Goal: Task Accomplishment & Management: Manage account settings

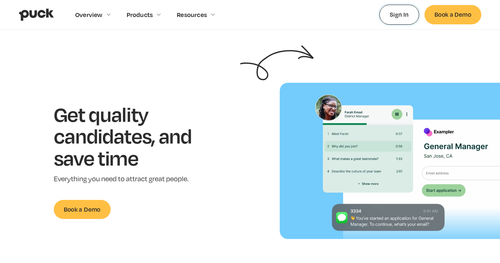
click at [400, 14] on link "Sign In" at bounding box center [399, 15] width 40 height 20
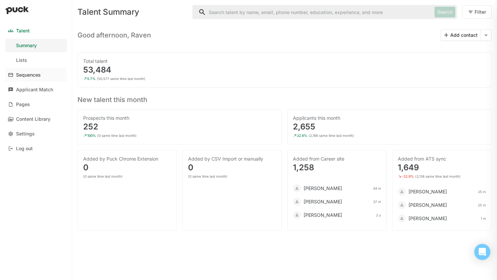
click at [21, 73] on div "Sequences" at bounding box center [28, 75] width 25 height 6
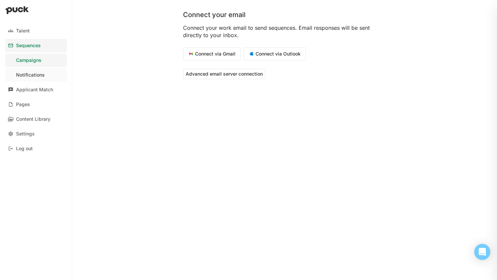
click at [51, 69] on link "Notifications" at bounding box center [35, 74] width 61 height 13
click at [50, 85] on link "Applicant Match" at bounding box center [35, 89] width 61 height 13
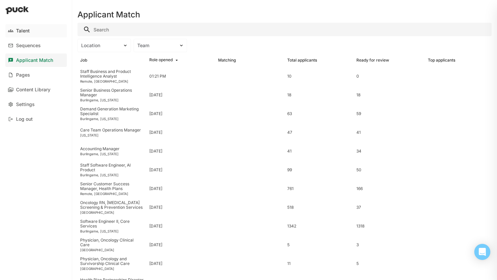
click at [23, 33] on div "Talent" at bounding box center [23, 31] width 14 height 6
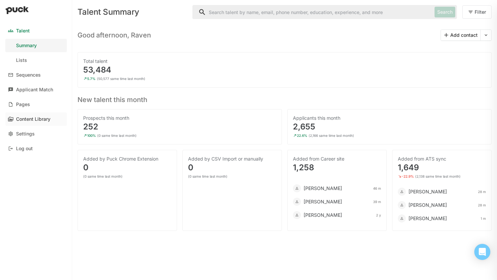
click at [30, 121] on div "Content Library" at bounding box center [33, 119] width 34 height 6
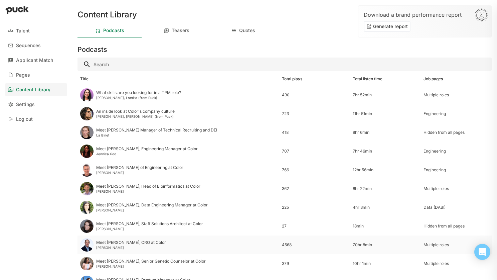
click at [139, 243] on div "Meet [PERSON_NAME], CRO at Color" at bounding box center [131, 242] width 70 height 5
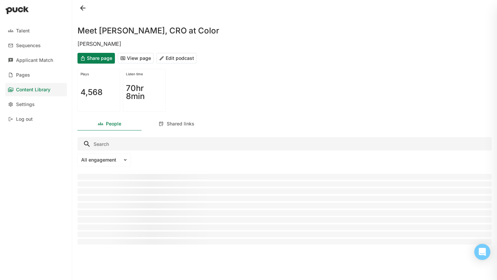
click at [182, 53] on button "Edit podcast" at bounding box center [176, 58] width 40 height 11
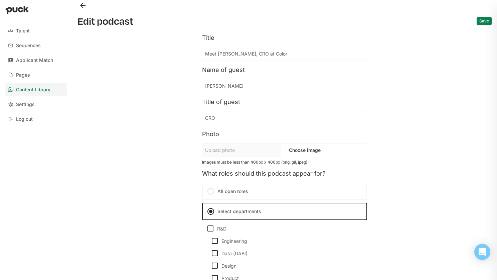
click at [81, 8] on button "Back" at bounding box center [82, 5] width 11 height 11
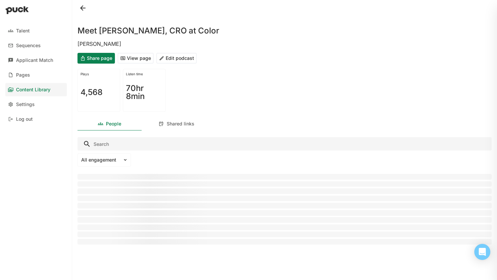
click at [136, 56] on button "View page" at bounding box center [136, 58] width 36 height 11
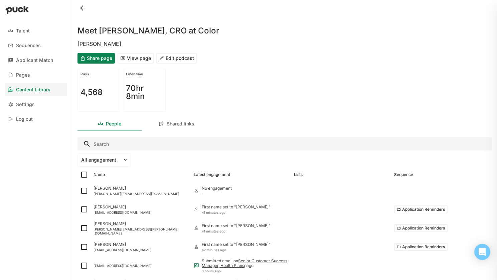
click at [88, 8] on button at bounding box center [82, 8] width 11 height 11
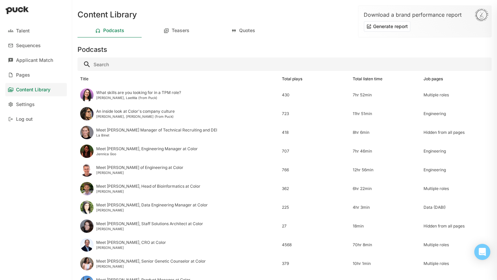
click at [370, 27] on button "Generate report" at bounding box center [387, 26] width 47 height 11
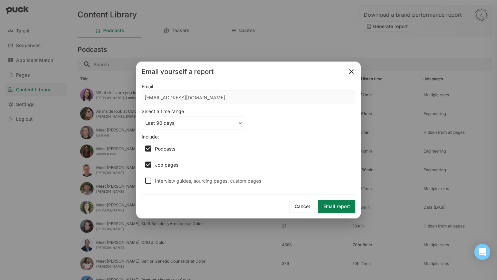
click at [354, 68] on img at bounding box center [351, 71] width 8 height 8
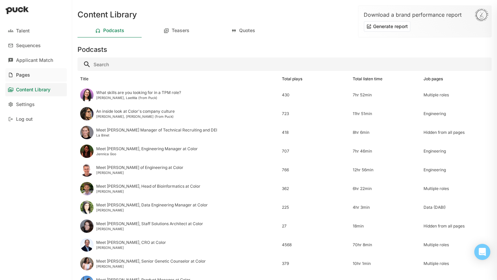
click at [31, 72] on link "Pages" at bounding box center [35, 74] width 61 height 13
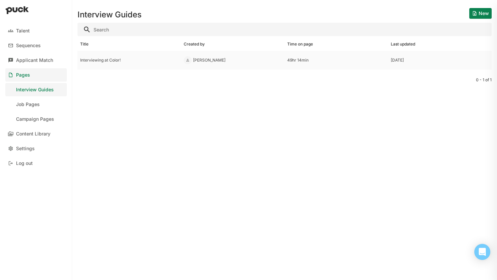
click at [96, 59] on div "Interviewing at Color!" at bounding box center [129, 60] width 98 height 5
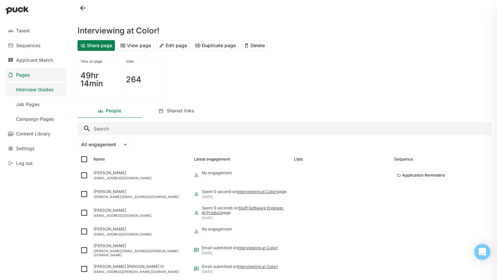
click at [145, 46] on button "View page" at bounding box center [136, 45] width 36 height 11
click at [171, 48] on button "Edit page" at bounding box center [172, 45] width 33 height 11
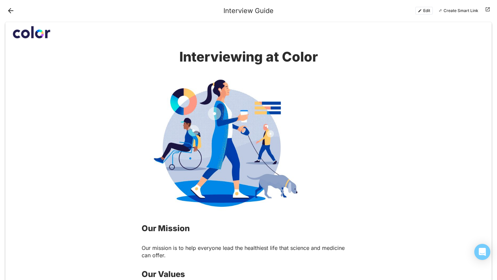
click at [419, 11] on button "Edit" at bounding box center [424, 11] width 18 height 8
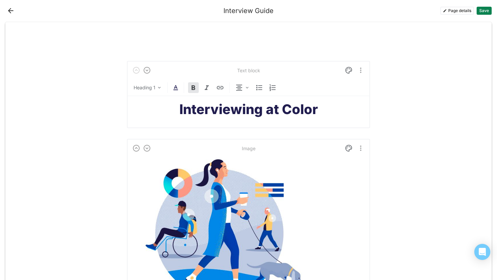
click at [419, 10] on button "Page details" at bounding box center [457, 11] width 34 height 8
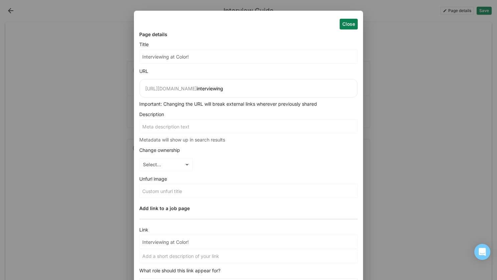
click at [343, 23] on button "Close" at bounding box center [349, 24] width 18 height 11
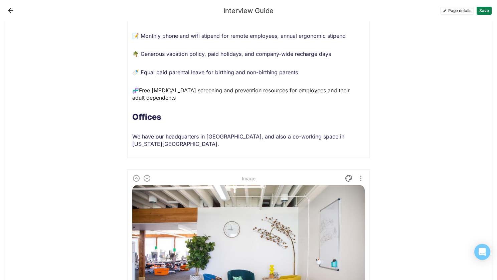
scroll to position [3610, 0]
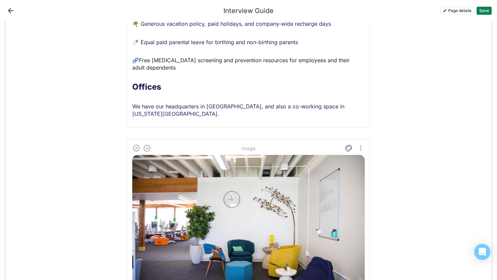
click at [16, 10] on button "Back" at bounding box center [10, 10] width 11 height 11
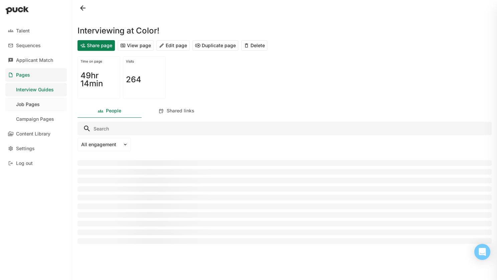
click at [21, 102] on div "Job Pages" at bounding box center [28, 105] width 24 height 6
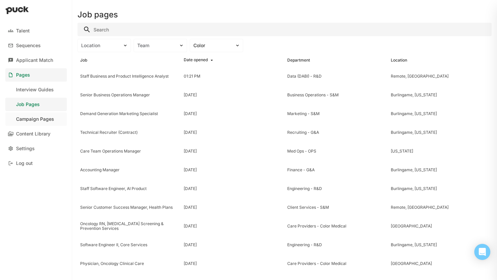
click at [21, 123] on link "Campaign Pages" at bounding box center [35, 118] width 61 height 13
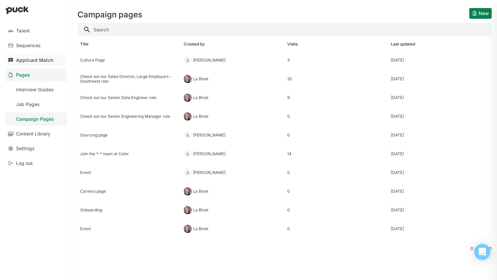
click at [46, 57] on div "Applicant Match" at bounding box center [34, 60] width 37 height 6
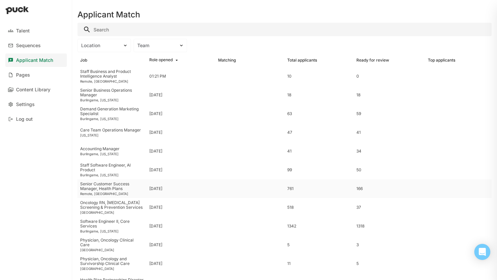
click at [114, 186] on div "Senior Customer Success Manager, Health Plans" at bounding box center [112, 186] width 64 height 10
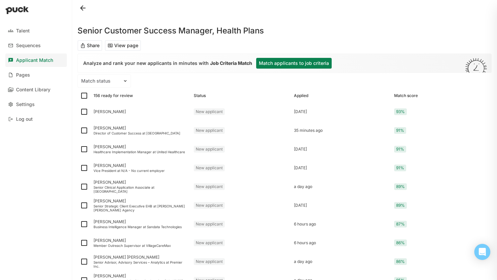
click at [95, 41] on button "Share" at bounding box center [89, 45] width 25 height 11
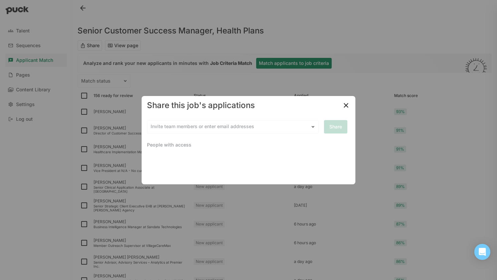
click at [345, 103] on img at bounding box center [346, 105] width 8 height 8
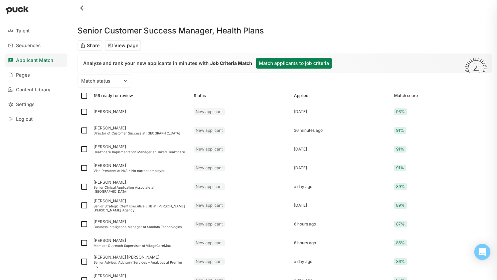
click at [305, 59] on button "Match applicants to job criteria" at bounding box center [293, 63] width 75 height 11
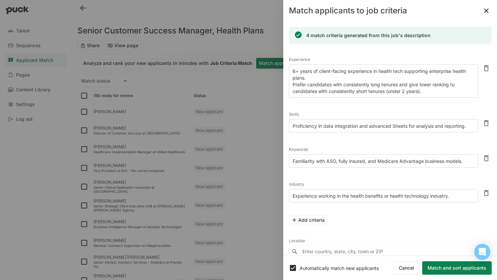
click at [419, 66] on button at bounding box center [486, 68] width 11 height 11
type textarea "Proficiency in data integration and advanced Sheets for analysis and reporting."
type textarea "Familiarity with ASO, fully insured, and Medicare Advantage business models."
type textarea "Experience working in the health benefits or health technology industry."
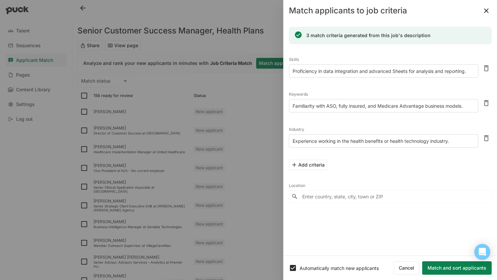
click at [411, 266] on button "Cancel" at bounding box center [406, 267] width 26 height 13
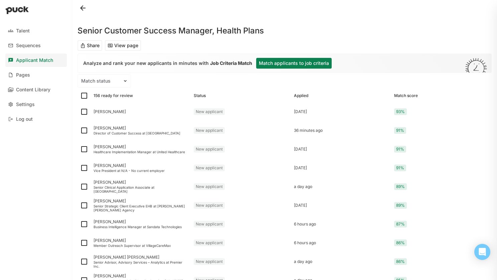
click at [298, 59] on button "Match applicants to job criteria" at bounding box center [293, 63] width 75 height 11
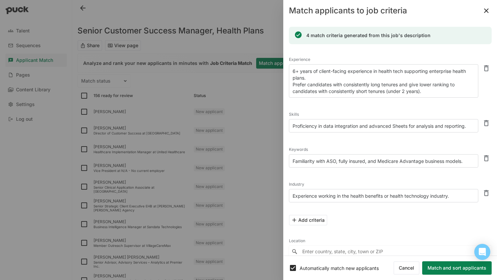
click at [419, 193] on button at bounding box center [486, 192] width 11 height 11
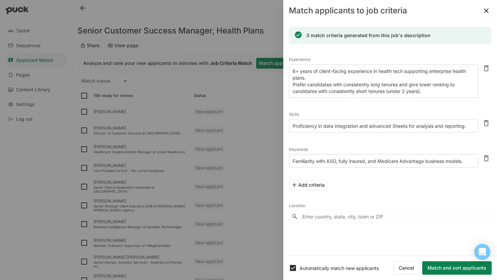
click at [419, 266] on button "Match and sort applicants" at bounding box center [456, 267] width 69 height 13
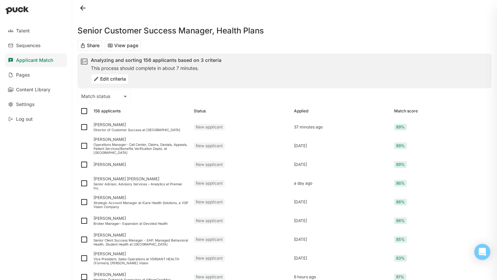
click at [109, 79] on button "Edit criteria" at bounding box center [110, 78] width 38 height 11
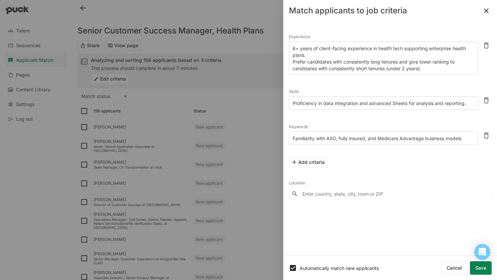
click at [325, 166] on button "Add criteria" at bounding box center [308, 162] width 38 height 11
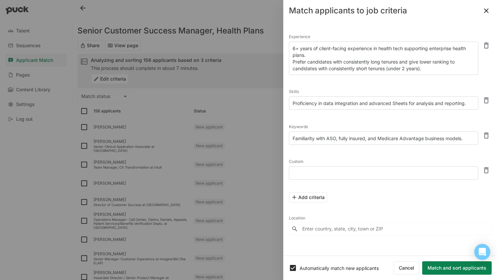
click at [325, 166] on textarea at bounding box center [383, 172] width 189 height 13
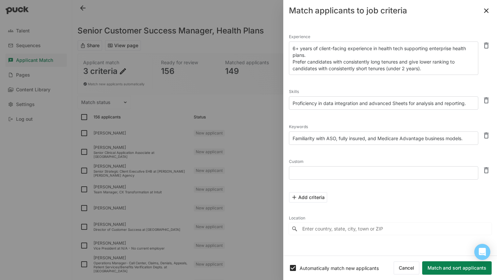
click at [419, 173] on textarea at bounding box center [383, 172] width 189 height 13
click at [419, 8] on button at bounding box center [486, 10] width 11 height 11
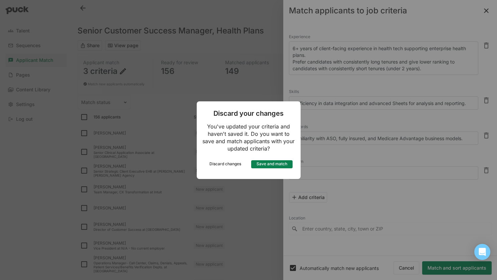
click at [218, 166] on button "Discard changes" at bounding box center [225, 164] width 41 height 8
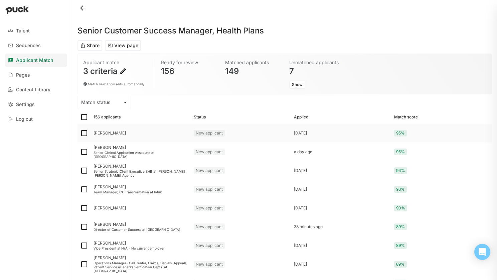
click at [195, 133] on div "New applicant" at bounding box center [209, 133] width 31 height 7
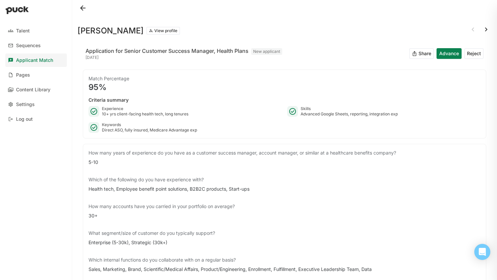
click at [146, 30] on button "View profile" at bounding box center [163, 31] width 34 height 8
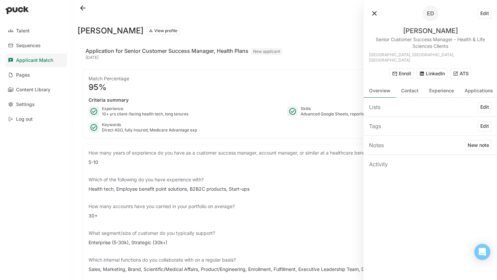
click at [375, 7] on div at bounding box center [395, 13] width 53 height 16
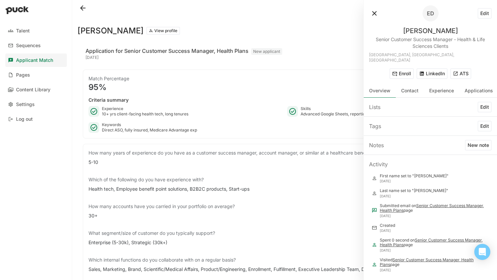
click at [375, 10] on button at bounding box center [374, 13] width 11 height 11
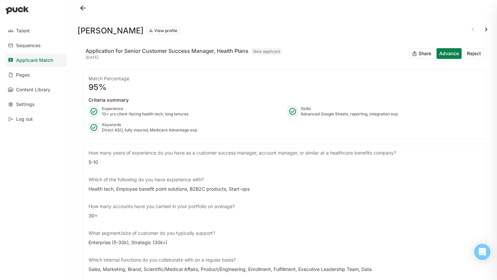
click at [83, 7] on button at bounding box center [82, 8] width 11 height 11
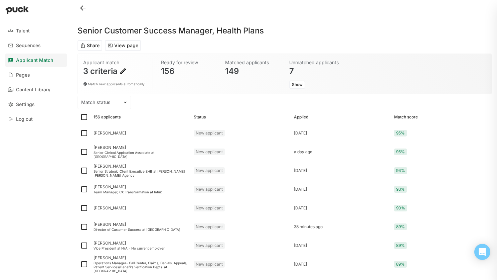
click at [95, 42] on button "Share" at bounding box center [89, 45] width 25 height 11
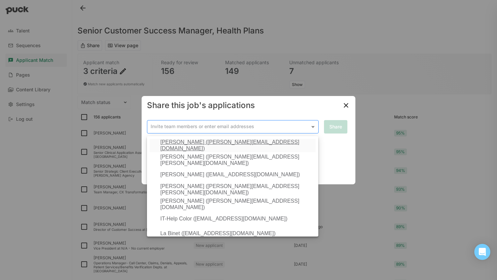
click at [218, 130] on div "Invite team members or enter email addresses" at bounding box center [228, 127] width 163 height 10
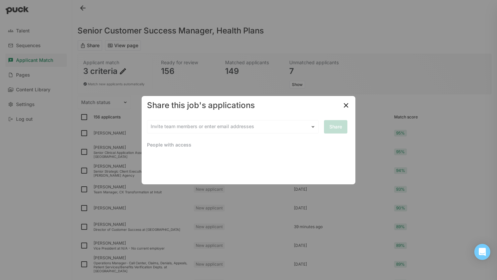
click at [348, 103] on img at bounding box center [346, 105] width 8 height 8
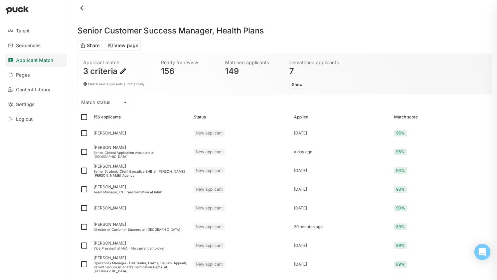
click at [92, 46] on button "Share" at bounding box center [89, 45] width 25 height 11
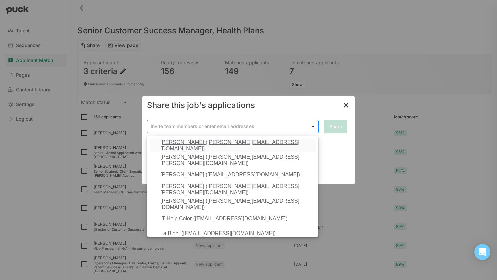
click at [233, 128] on div at bounding box center [229, 126] width 156 height 7
click at [274, 131] on div "Invite team members or enter email addresses" at bounding box center [228, 127] width 163 height 10
click at [248, 128] on div at bounding box center [229, 126] width 156 height 7
paste input "[PERSON_NAME][EMAIL_ADDRESS][PERSON_NAME][DOMAIN_NAME]"
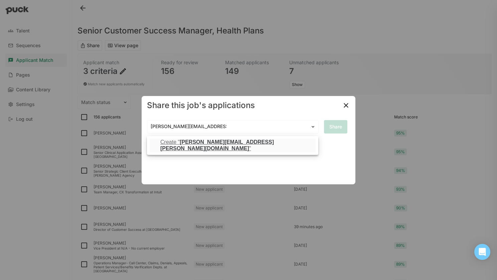
type input "[PERSON_NAME][EMAIL_ADDRESS][PERSON_NAME][DOMAIN_NAME]"
click at [346, 104] on img at bounding box center [346, 105] width 8 height 8
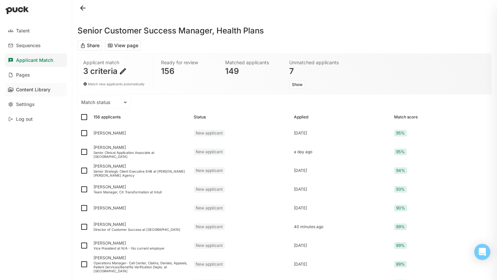
click at [28, 90] on div "Content Library" at bounding box center [33, 90] width 34 height 6
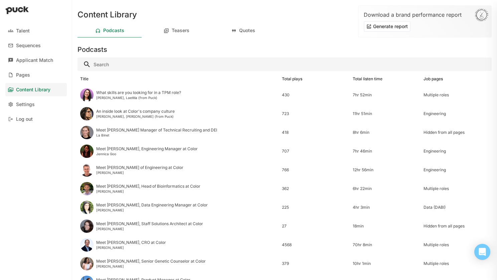
click at [175, 22] on div "Content Library Podcasts Teasers Quotes Download a brand performance report Gen…" at bounding box center [284, 140] width 425 height 280
click at [174, 25] on div "Teasers" at bounding box center [176, 30] width 64 height 13
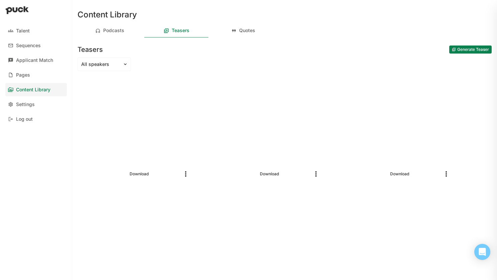
click at [419, 52] on button "Generate Teaser" at bounding box center [470, 49] width 42 height 8
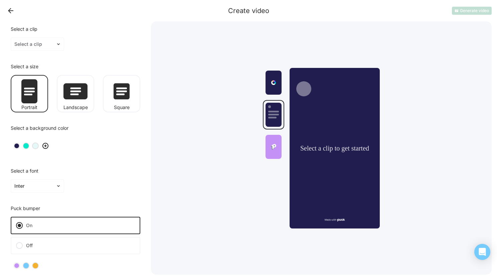
click at [42, 36] on div "Select a clip Select a clip" at bounding box center [75, 38] width 140 height 35
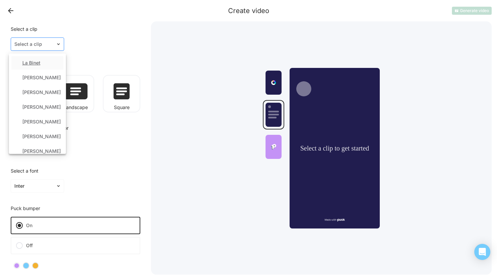
click at [43, 41] on div at bounding box center [33, 44] width 38 height 7
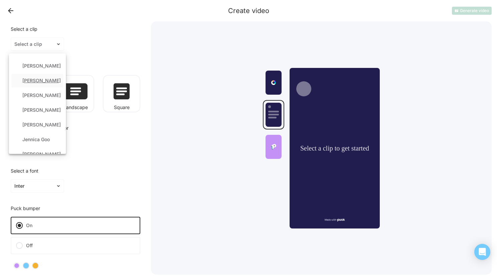
scroll to position [58, 0]
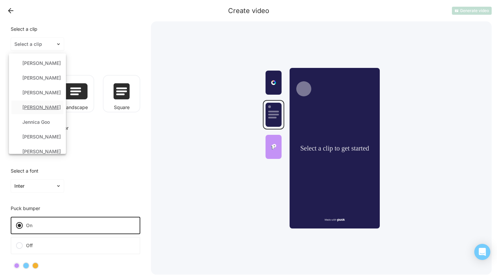
click at [39, 111] on div "[PERSON_NAME]" at bounding box center [38, 107] width 52 height 13
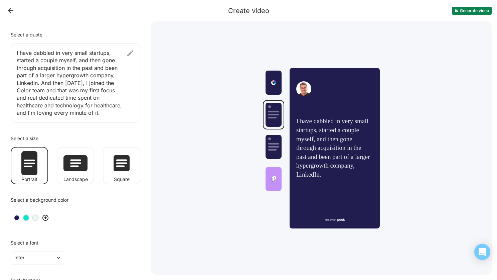
scroll to position [38, 0]
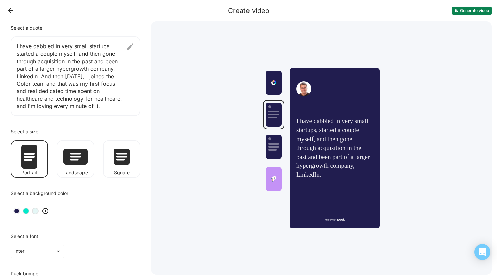
click at [125, 51] on div "I have dabbled in very small startups, started a couple myself, and then gone t…" at bounding box center [76, 75] width 130 height 79
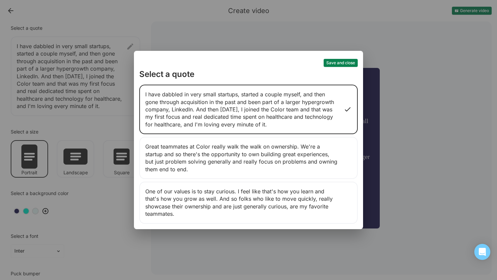
click at [229, 191] on div "One of our values is to stay curious. I feel like that's how you learn and that…" at bounding box center [248, 202] width 218 height 42
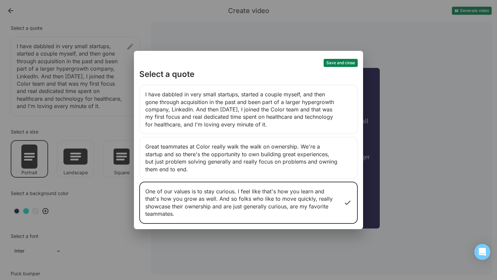
click at [330, 61] on button "Save and close" at bounding box center [341, 63] width 34 height 8
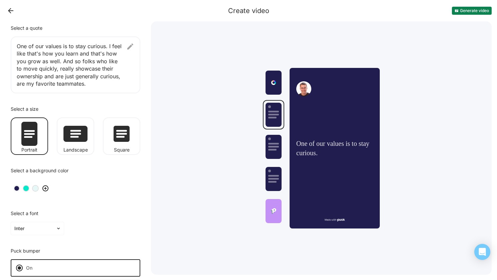
click at [64, 144] on div at bounding box center [75, 133] width 37 height 27
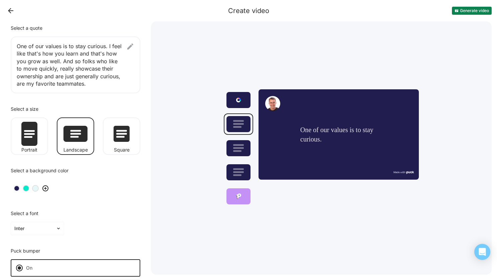
click at [129, 140] on img at bounding box center [122, 134] width 16 height 16
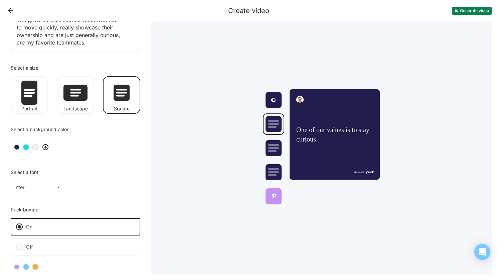
scroll to position [80, 0]
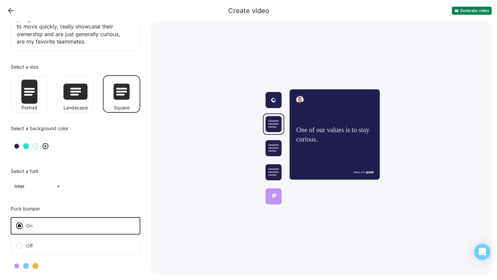
click at [35, 145] on div at bounding box center [35, 146] width 5 height 5
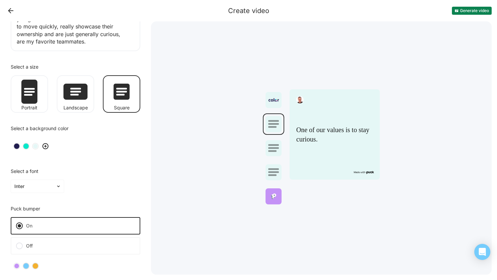
click at [23, 144] on div at bounding box center [26, 146] width 7 height 7
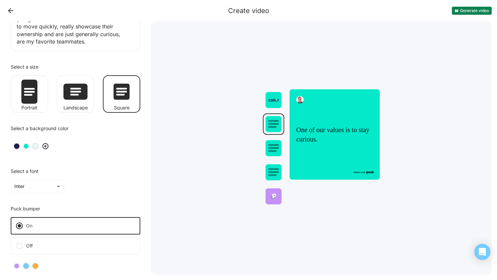
click at [17, 145] on div at bounding box center [16, 146] width 5 height 5
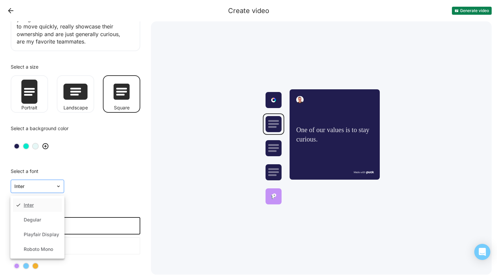
click at [52, 188] on div "Inter" at bounding box center [33, 186] width 45 height 10
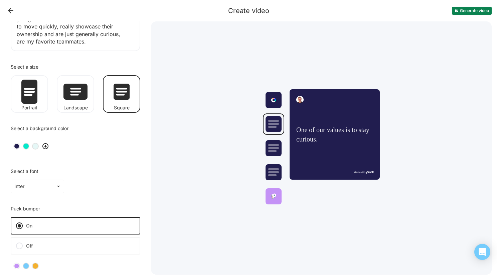
click at [87, 161] on div "Select a clip [PERSON_NAME] Select a quote One of our values is to stay curious…" at bounding box center [75, 150] width 140 height 258
click at [419, 10] on button "Generate video" at bounding box center [472, 11] width 40 height 8
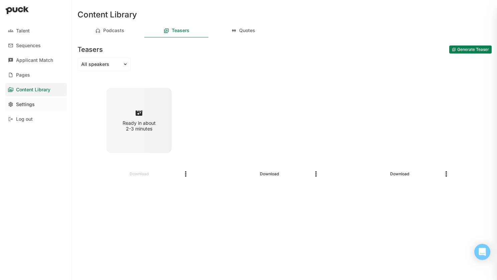
click at [30, 104] on div "Settings" at bounding box center [25, 105] width 19 height 6
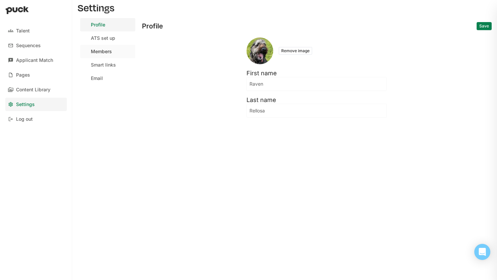
click at [106, 54] on div "Members" at bounding box center [101, 52] width 21 height 6
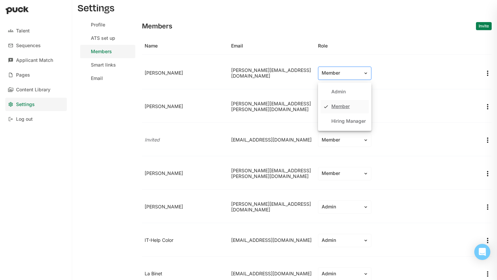
click at [356, 77] on div "Member" at bounding box center [344, 72] width 53 height 13
click at [39, 95] on link "Content Library" at bounding box center [35, 89] width 61 height 13
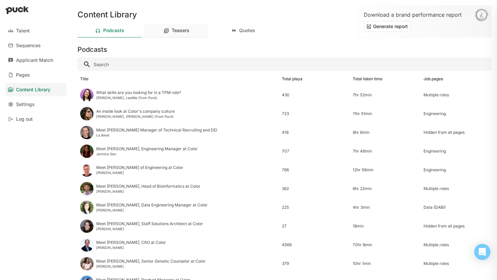
click at [182, 26] on div "Teasers" at bounding box center [176, 30] width 64 height 13
